Goal: Information Seeking & Learning: Learn about a topic

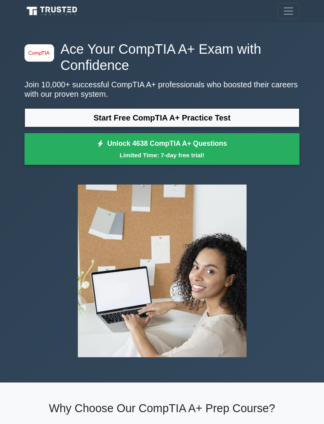
click at [92, 118] on link "Start Free CompTIA A+ Practice Test" at bounding box center [161, 117] width 275 height 19
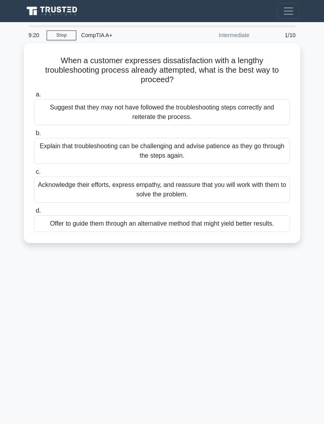
click at [56, 186] on div "Acknowledge their efforts, express empathy, and reassure that you will work wit…" at bounding box center [162, 190] width 256 height 26
click at [34, 175] on input "c. Acknowledge their efforts, express empathy, and reassure that you will work …" at bounding box center [34, 171] width 0 height 5
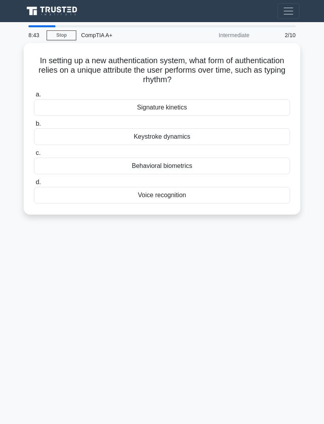
click at [130, 164] on div "Behavioral biometrics" at bounding box center [162, 166] width 256 height 17
click at [34, 156] on input "c. Behavioral biometrics" at bounding box center [34, 152] width 0 height 5
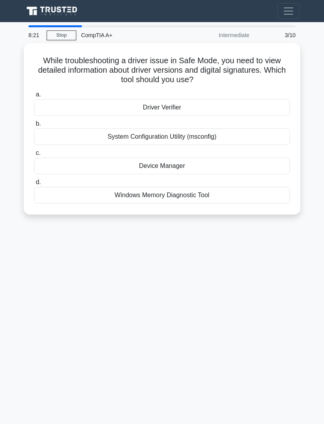
click at [119, 137] on div "System Configuration Utility (msconfig)" at bounding box center [162, 136] width 256 height 17
click at [34, 126] on input "b. System Configuration Utility (msconfig)" at bounding box center [34, 123] width 0 height 5
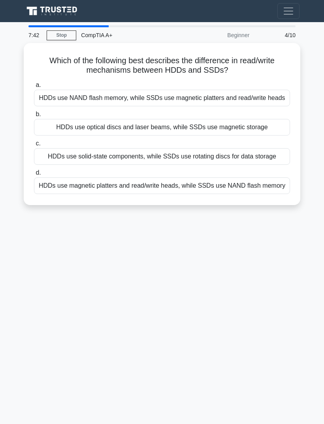
click at [162, 194] on div "HDDs use magnetic platters and read/write heads, while SSDs use NAND flash memo…" at bounding box center [162, 185] width 256 height 17
click at [34, 175] on input "d. HDDs use magnetic platters and read/write heads, while SSDs use NAND flash m…" at bounding box center [34, 172] width 0 height 5
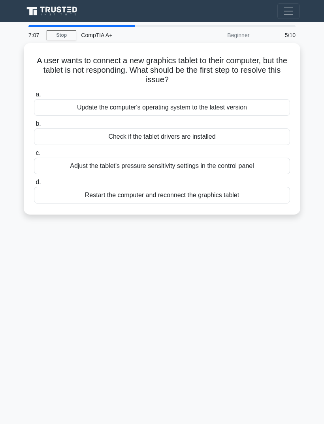
click at [111, 134] on div "Check if the tablet drivers are installed" at bounding box center [162, 136] width 256 height 17
click at [34, 126] on input "b. Check if the tablet drivers are installed" at bounding box center [34, 123] width 0 height 5
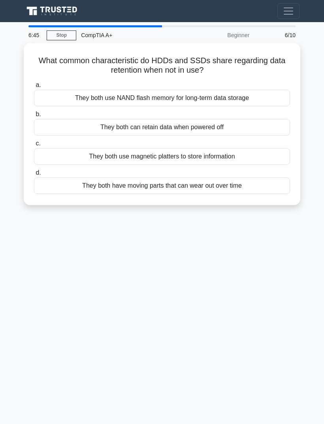
click at [110, 126] on div "They both can retain data when powered off" at bounding box center [162, 127] width 256 height 17
click at [34, 117] on input "b. They both can retain data when powered off" at bounding box center [34, 114] width 0 height 5
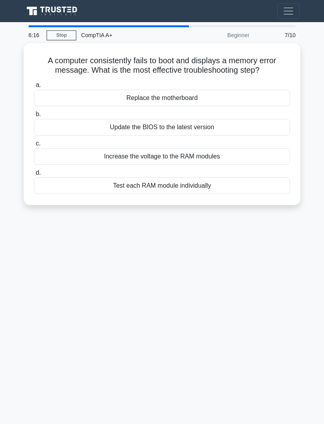
click at [117, 194] on div "Test each RAM module individually" at bounding box center [162, 185] width 256 height 17
click at [34, 175] on input "d. Test each RAM module individually" at bounding box center [34, 172] width 0 height 5
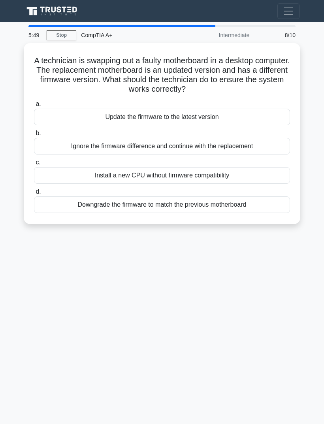
click at [85, 115] on div "Update the firmware to the latest version" at bounding box center [162, 117] width 256 height 17
click at [34, 107] on input "a. Update the firmware to the latest version" at bounding box center [34, 104] width 0 height 5
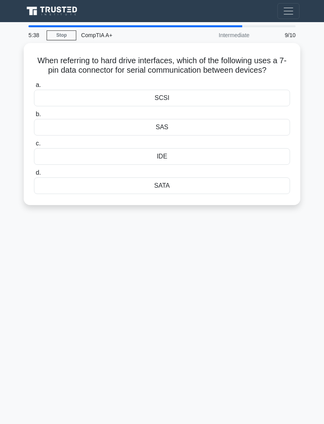
click at [153, 194] on div "SATA" at bounding box center [162, 185] width 256 height 17
click at [34, 175] on input "d. SATA" at bounding box center [34, 172] width 0 height 5
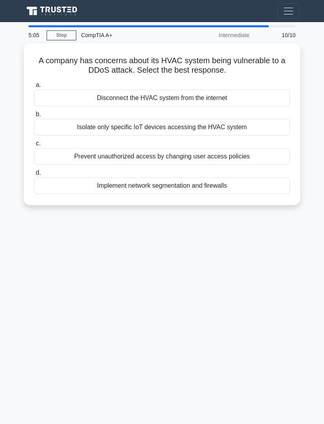
click at [102, 187] on div "Implement network segmentation and firewalls" at bounding box center [162, 185] width 256 height 17
click at [34, 175] on input "d. Implement network segmentation and firewalls" at bounding box center [34, 172] width 0 height 5
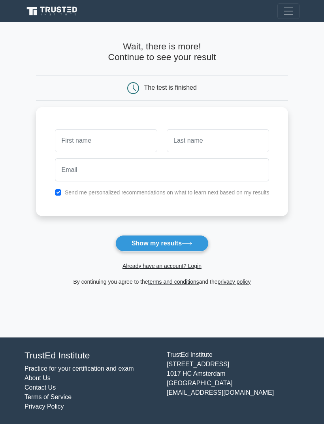
click at [55, 194] on input "checkbox" at bounding box center [58, 192] width 6 height 6
checkbox input "false"
click at [145, 243] on button "Show my results" at bounding box center [161, 243] width 93 height 17
type input "[PERSON_NAME]"
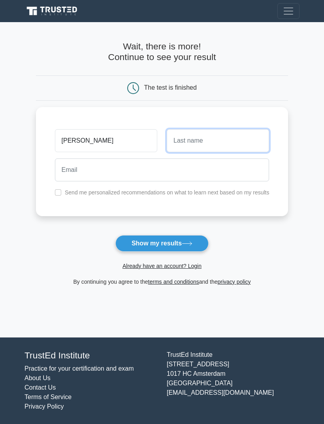
type input "[PERSON_NAME]"
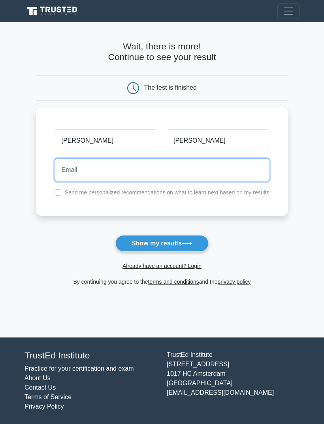
type input "[EMAIL_ADDRESS][DOMAIN_NAME]"
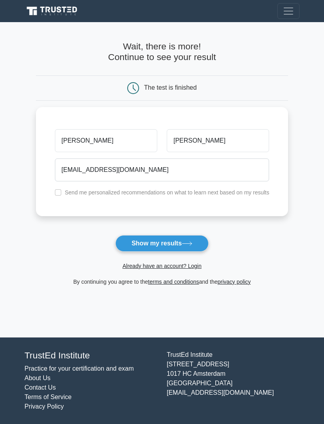
click at [135, 242] on button "Show my results" at bounding box center [161, 243] width 93 height 17
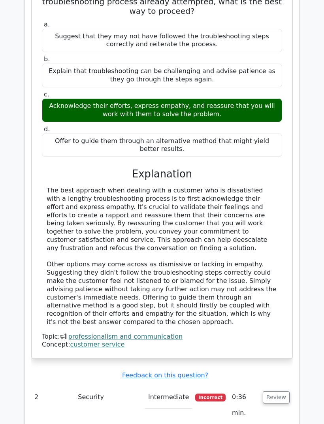
scroll to position [804, 0]
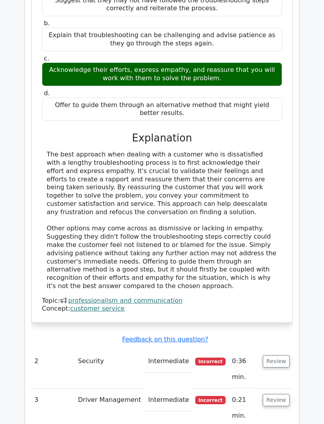
click at [75, 350] on td "Security" at bounding box center [110, 369] width 70 height 38
click at [33, 350] on td "2" at bounding box center [52, 369] width 43 height 38
click at [276, 355] on button "Review" at bounding box center [276, 361] width 27 height 12
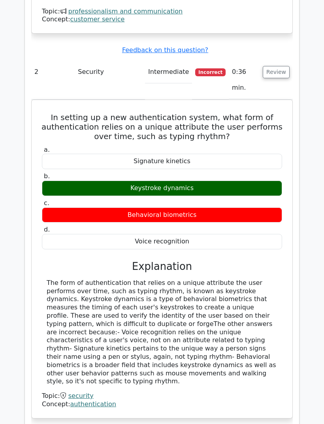
scroll to position [1094, 0]
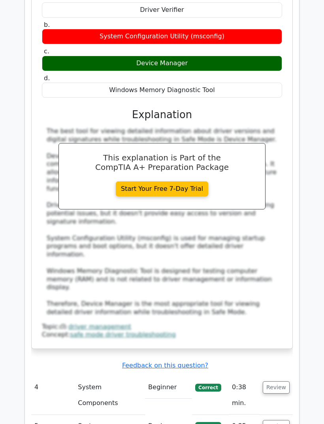
scroll to position [1630, 0]
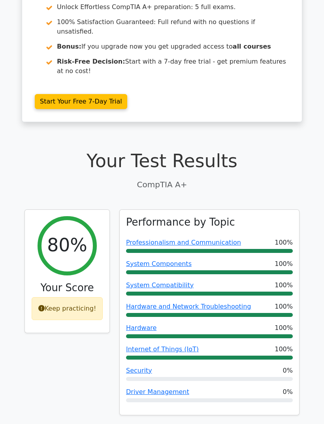
scroll to position [0, 0]
